Goal: Answer question/provide support: Share knowledge or assist other users

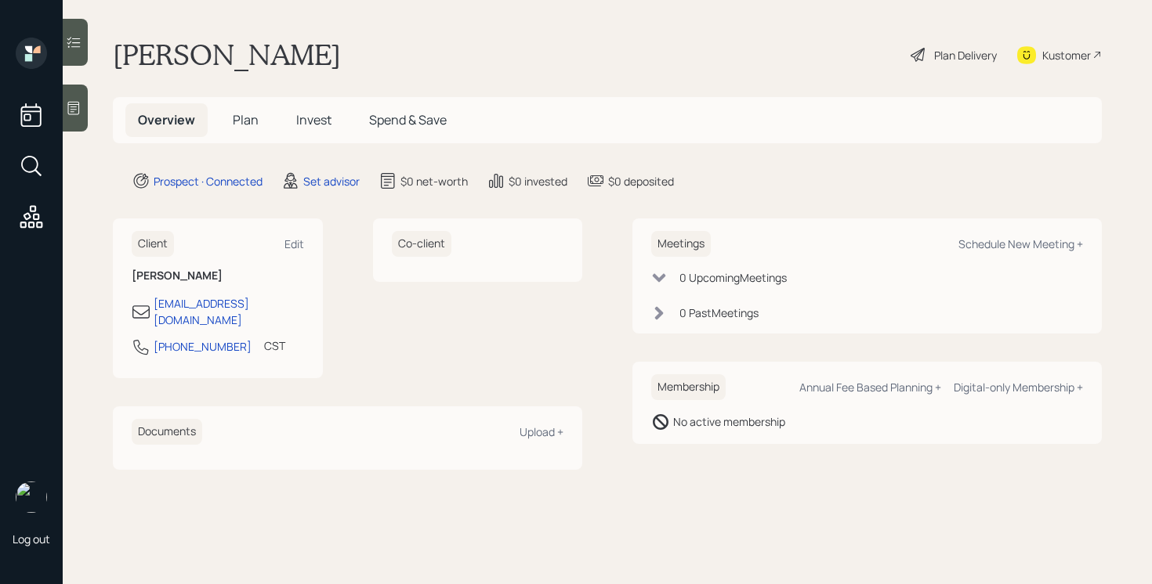
click at [78, 90] on div at bounding box center [75, 108] width 25 height 47
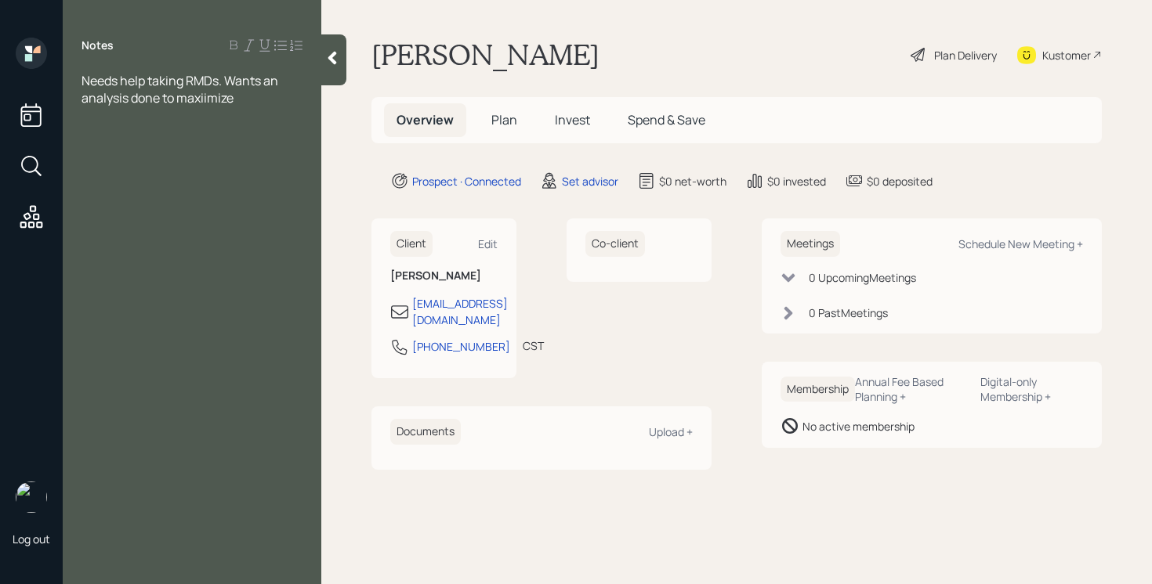
click at [196, 105] on span "Needs help taking RMDs. Wants an analysis done to maxiimize" at bounding box center [180, 89] width 199 height 34
click at [215, 98] on span "Needs help taking RMDs. Wants an analysis done to maxiimize" at bounding box center [180, 89] width 199 height 34
click at [214, 103] on span "Needs help taking RMDs. Wants an analysis done to maxiimize" at bounding box center [180, 89] width 199 height 34
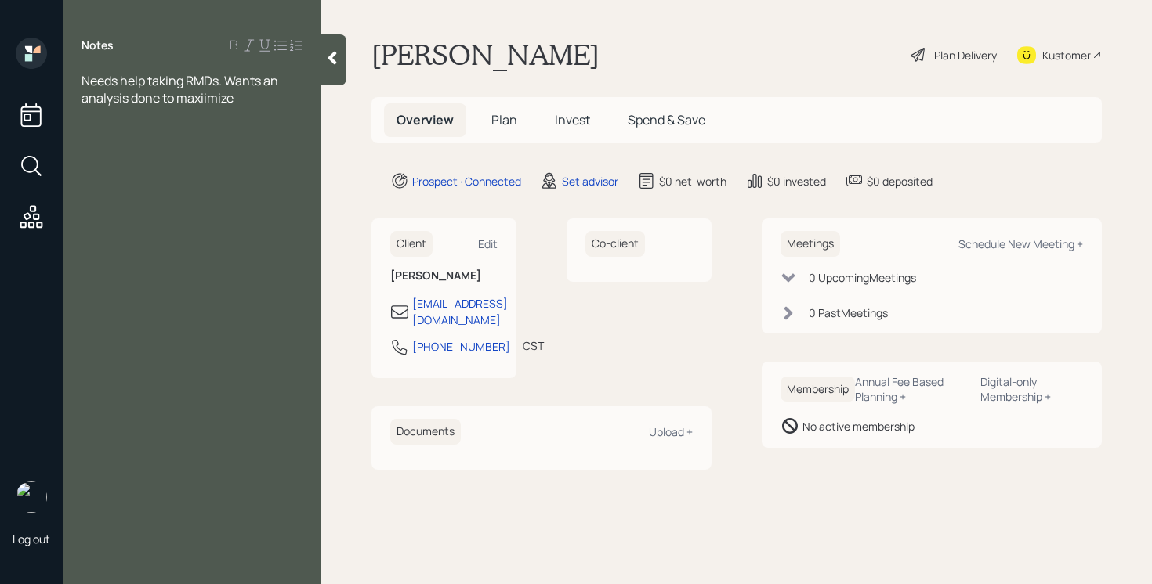
click at [214, 103] on span "Needs help taking RMDs. Wants an analysis done to maxiimize" at bounding box center [180, 89] width 199 height 34
click at [210, 99] on span "Needs help taking RMDs. Wants an analysis done to maxiimize" at bounding box center [180, 89] width 199 height 34
click at [226, 99] on span "Needs help taking RMDs. Wants an analysis done to maxiimize" at bounding box center [180, 89] width 199 height 34
click at [205, 97] on span "Needs help taking RMDs. Wants an analysis done to maxiimize" at bounding box center [180, 89] width 199 height 34
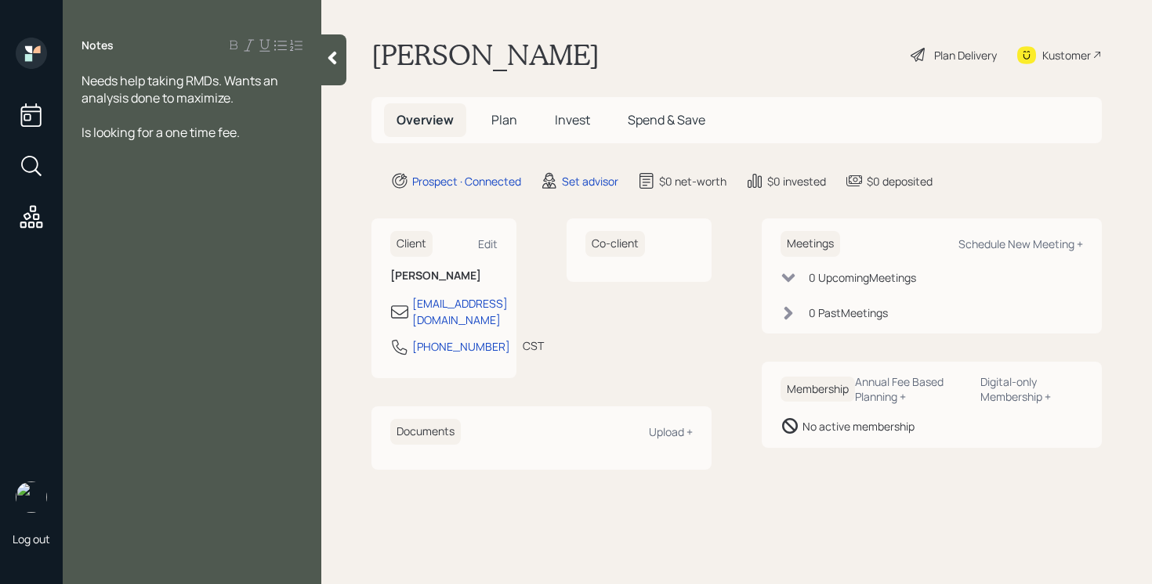
click at [340, 50] on div at bounding box center [333, 59] width 25 height 51
